Goal: Information Seeking & Learning: Learn about a topic

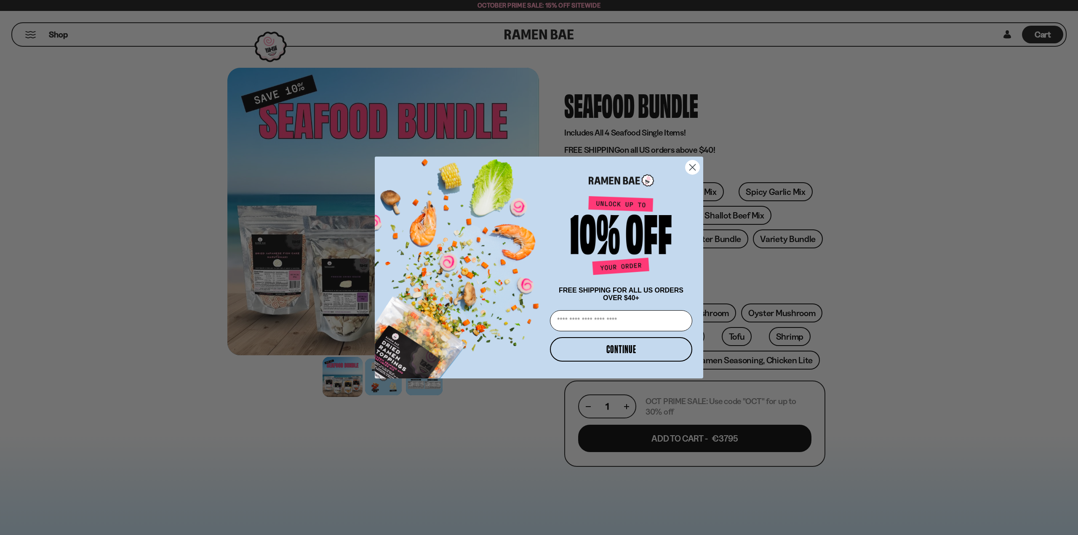
click at [689, 166] on circle "Close dialog" at bounding box center [692, 167] width 14 height 14
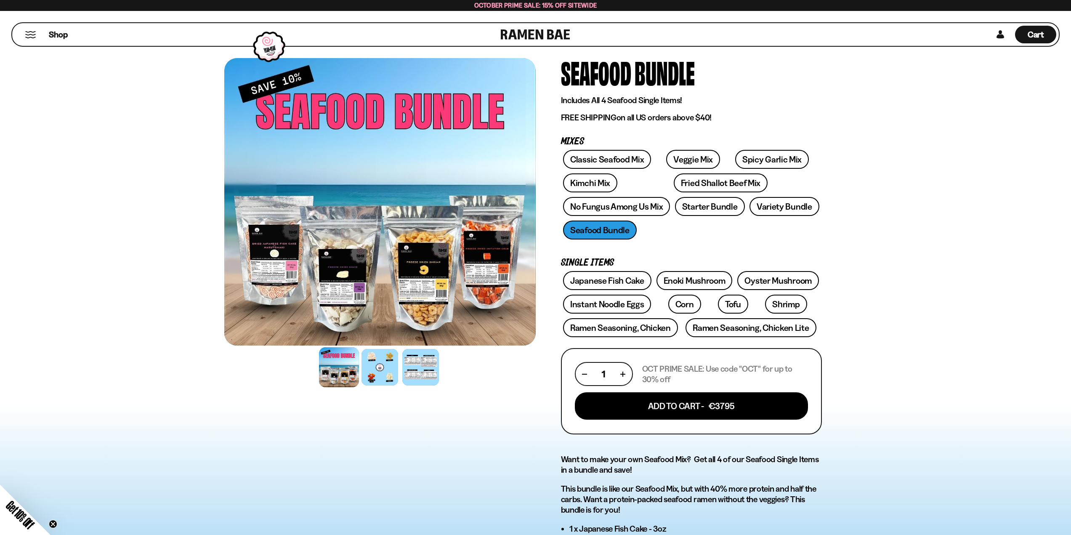
scroll to position [35, 0]
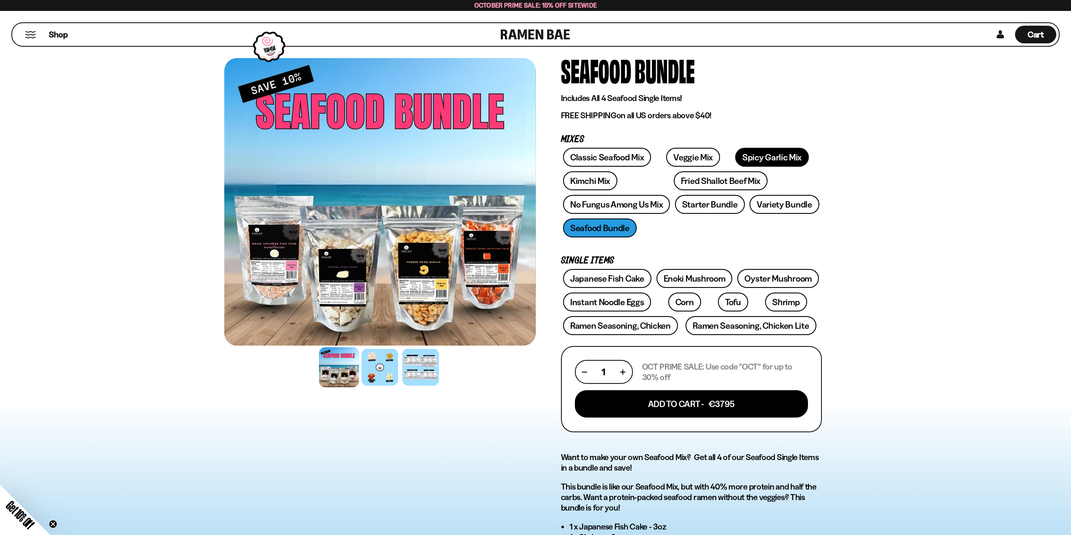
click at [752, 159] on link "Spicy Garlic Mix" at bounding box center [772, 157] width 74 height 19
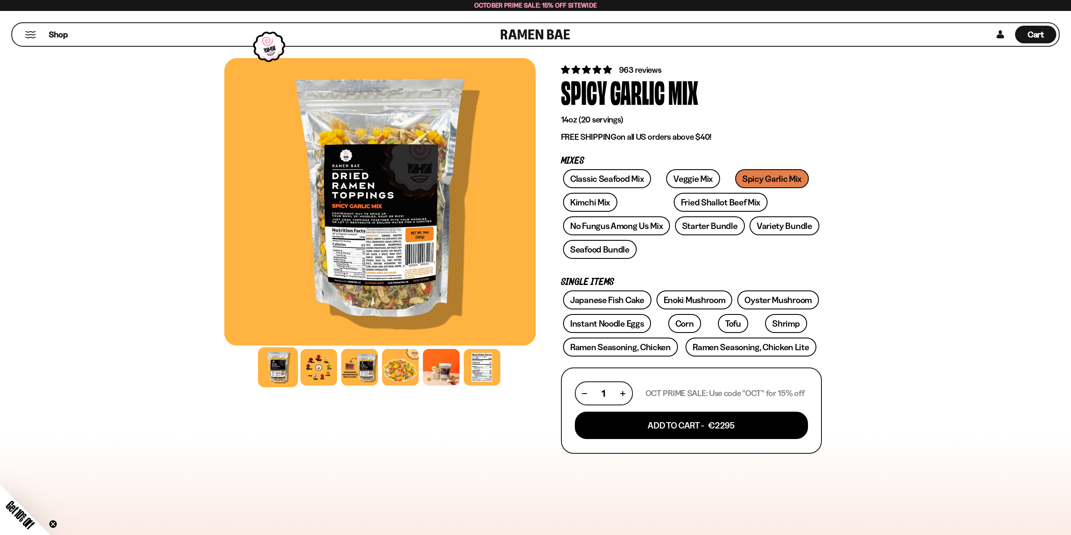
scroll to position [26, 0]
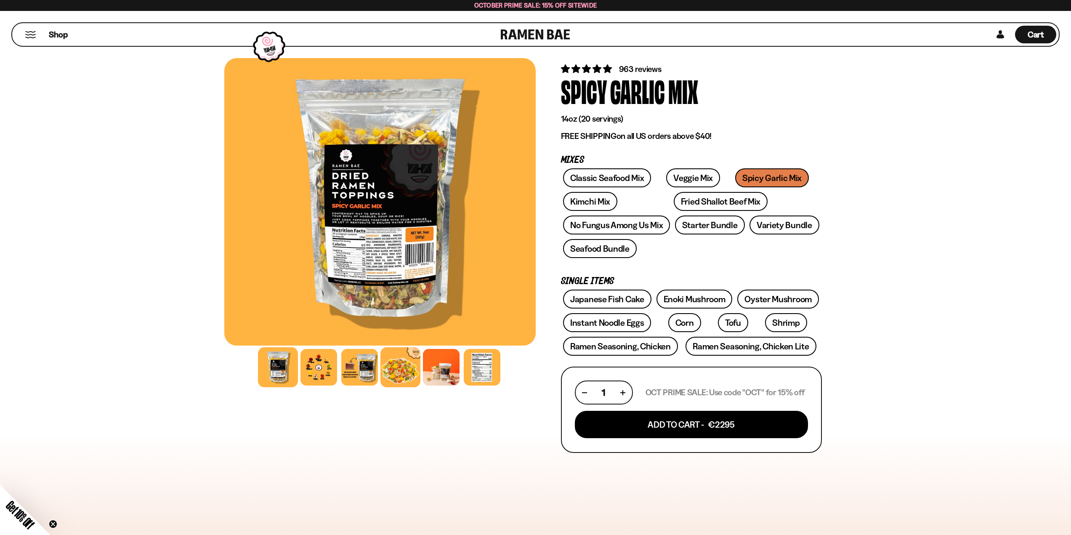
click at [408, 367] on div at bounding box center [401, 367] width 40 height 40
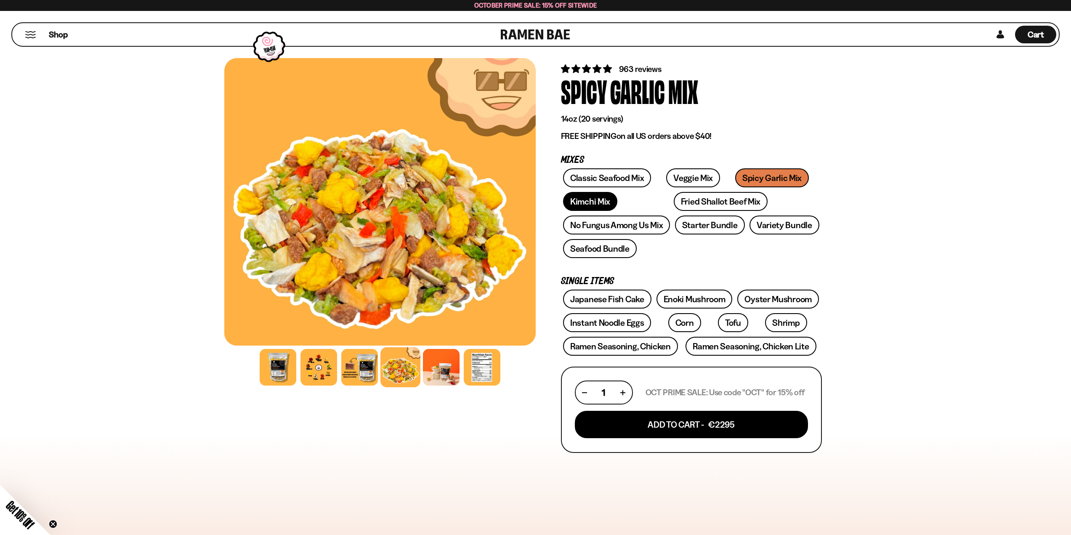
click at [607, 202] on link "Kimchi Mix" at bounding box center [590, 201] width 54 height 19
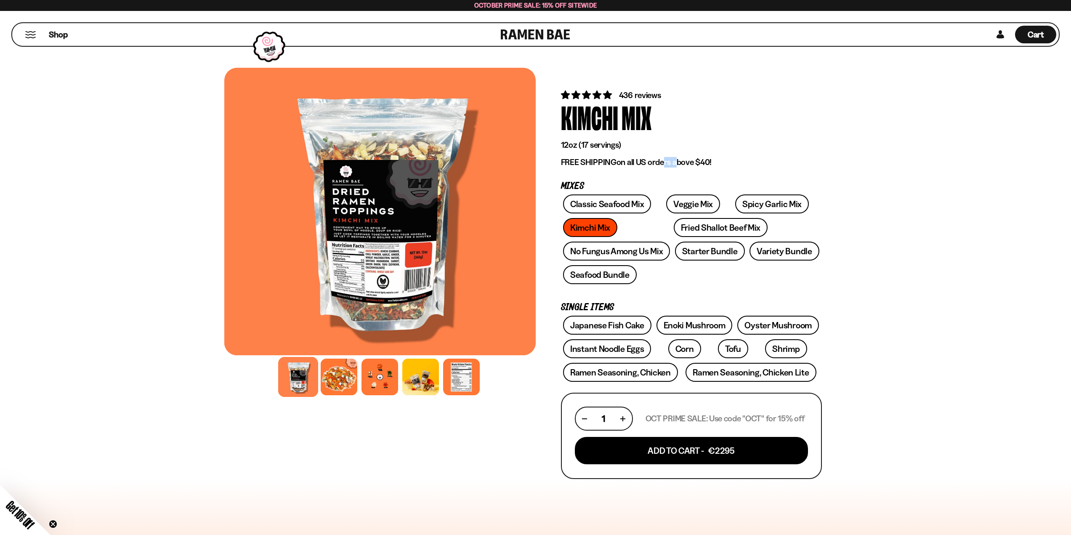
drag, startPoint x: 655, startPoint y: 165, endPoint x: 674, endPoint y: 159, distance: 19.8
click at [674, 159] on p "FREE SHIPPING on all US orders above $40!" at bounding box center [691, 162] width 261 height 11
click at [414, 386] on div at bounding box center [421, 377] width 40 height 40
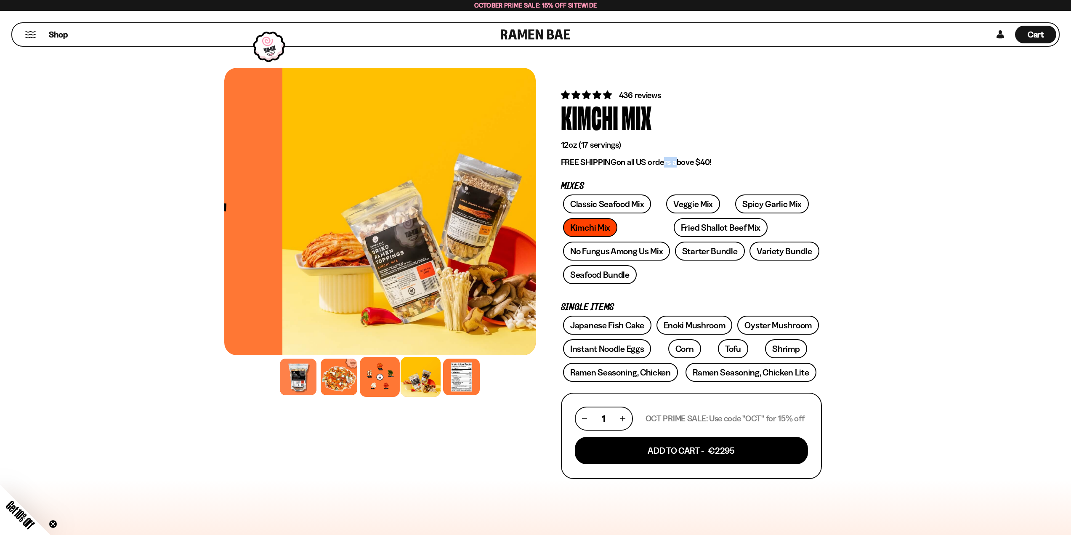
click at [382, 378] on div at bounding box center [380, 377] width 40 height 40
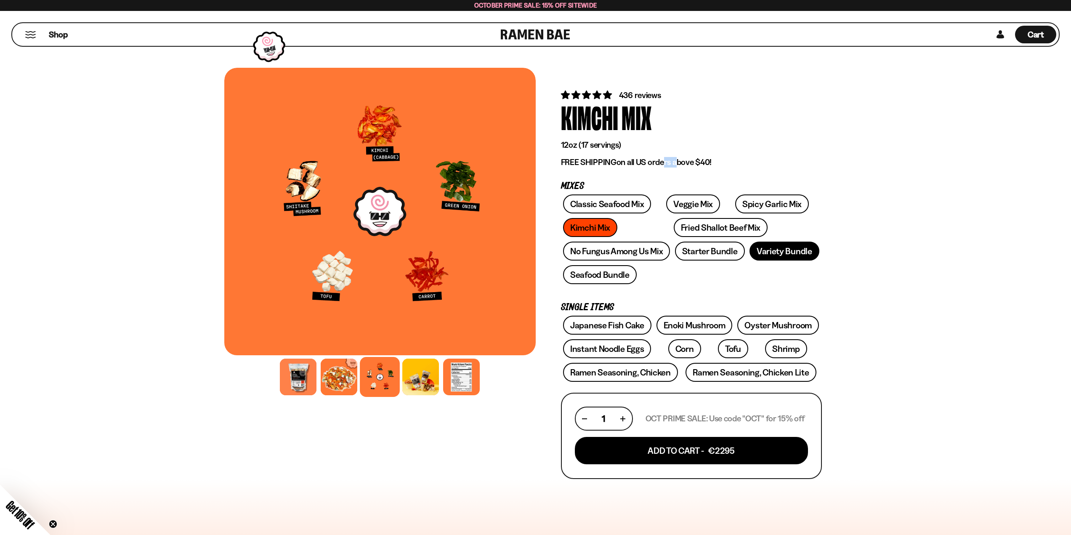
click at [779, 253] on link "Variety Bundle" at bounding box center [785, 251] width 70 height 19
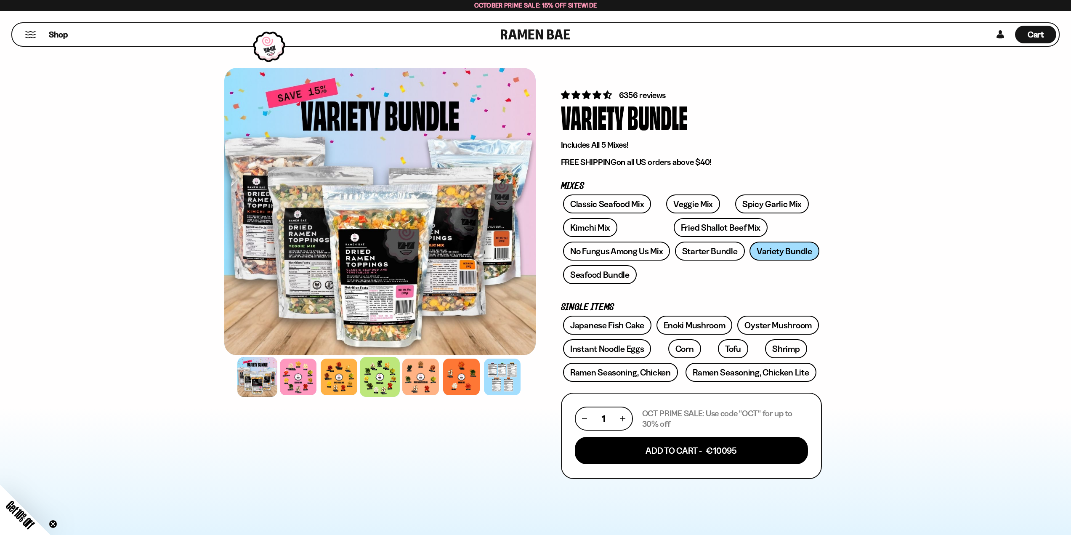
click at [368, 382] on div at bounding box center [380, 377] width 40 height 40
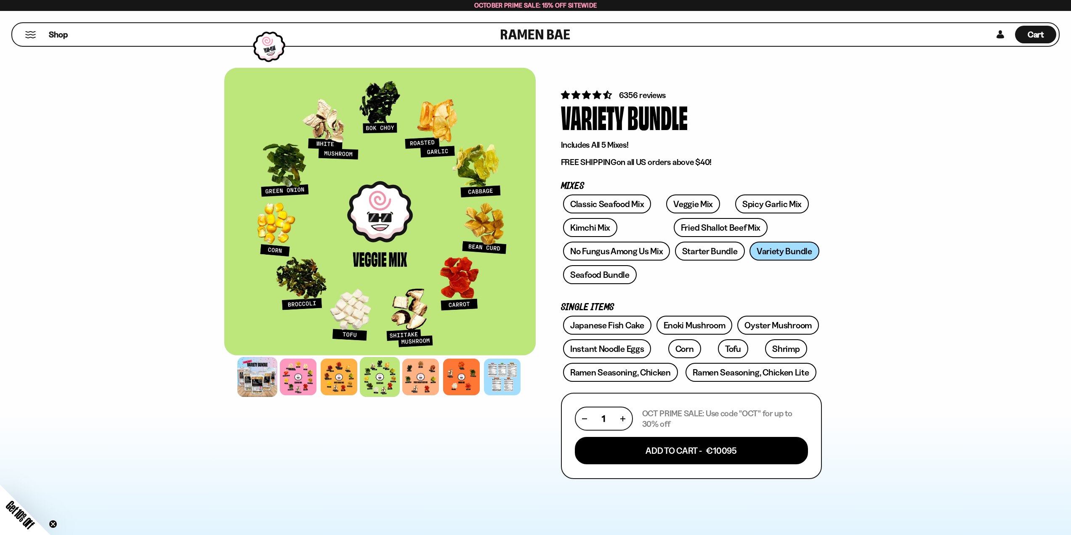
click at [266, 380] on div at bounding box center [257, 377] width 40 height 40
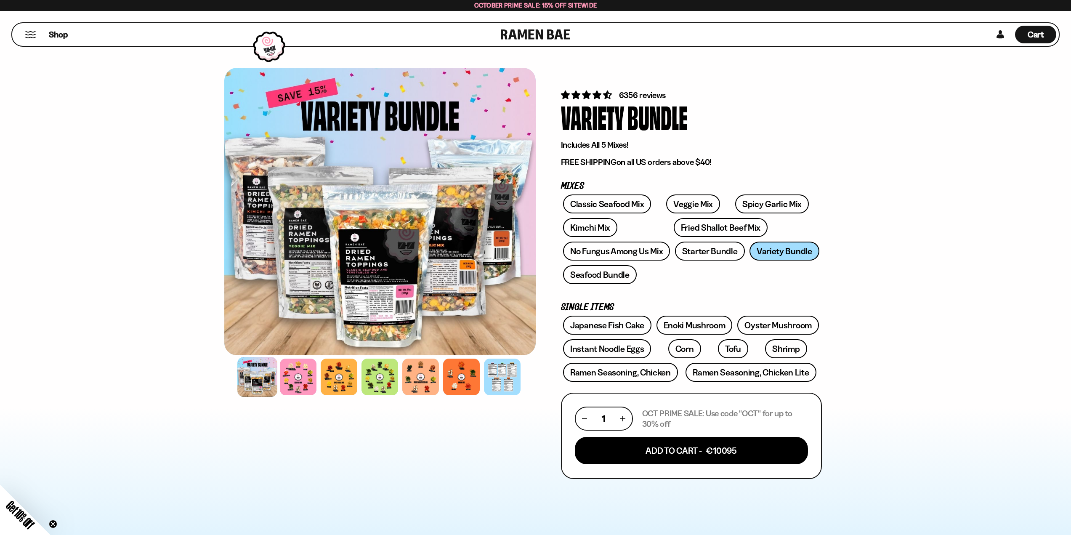
click at [376, 263] on div at bounding box center [380, 212] width 312 height 288
click at [625, 165] on p "FREE SHIPPING on all US orders above $40!" at bounding box center [691, 162] width 261 height 11
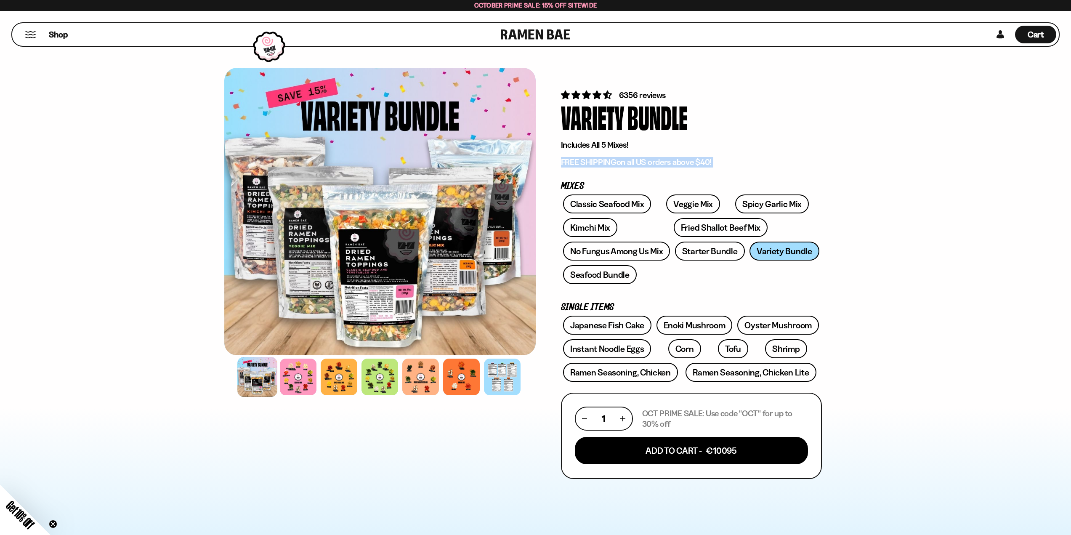
click at [625, 165] on p "FREE SHIPPING on all US orders above $40!" at bounding box center [691, 162] width 261 height 11
click at [626, 165] on p "FREE SHIPPING on all US orders above $40!" at bounding box center [691, 162] width 261 height 11
click at [328, 378] on div at bounding box center [339, 377] width 40 height 40
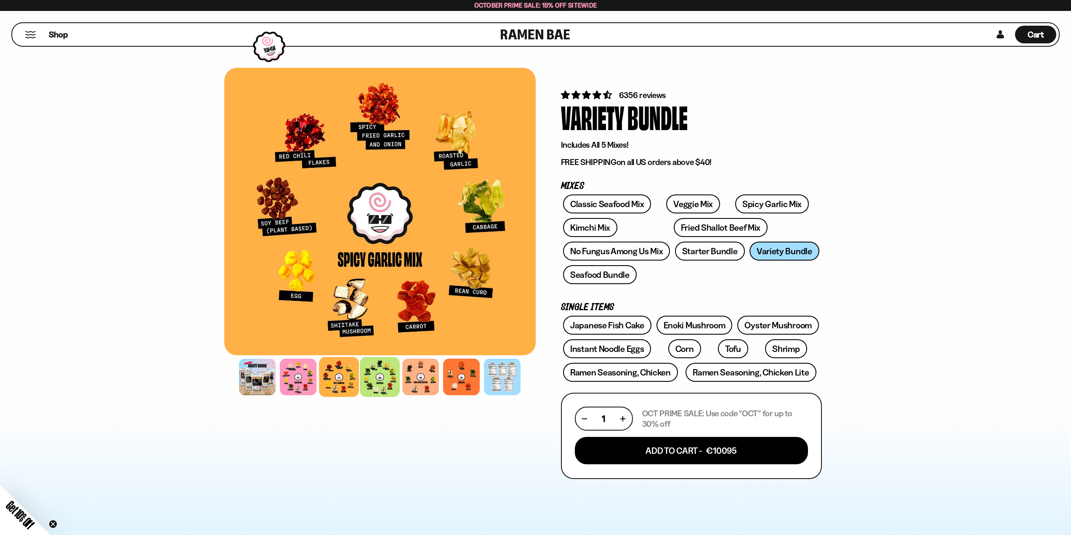
click at [375, 376] on div at bounding box center [380, 377] width 40 height 40
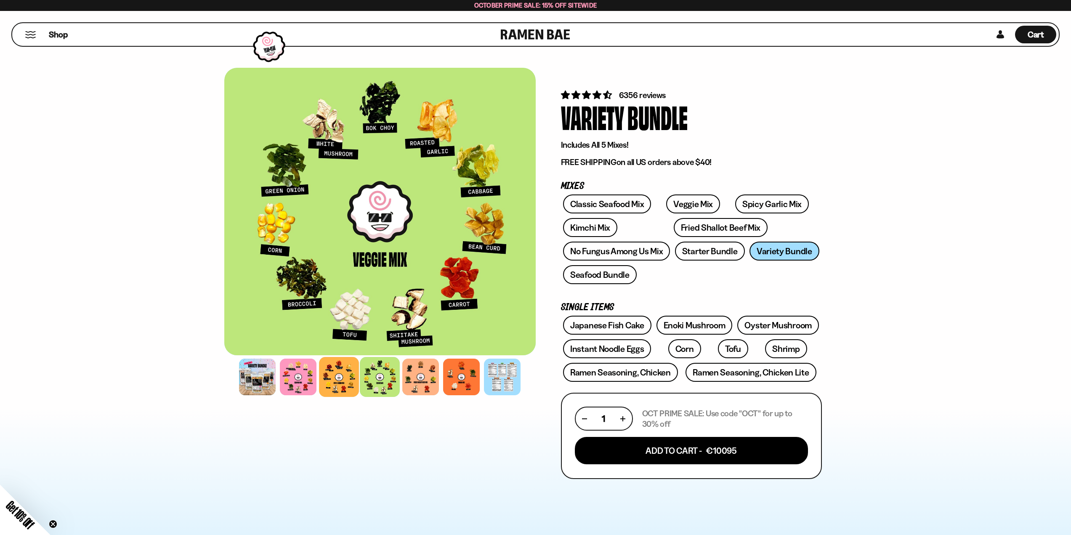
click at [344, 375] on div at bounding box center [339, 377] width 40 height 40
